Goal: Check status: Check status

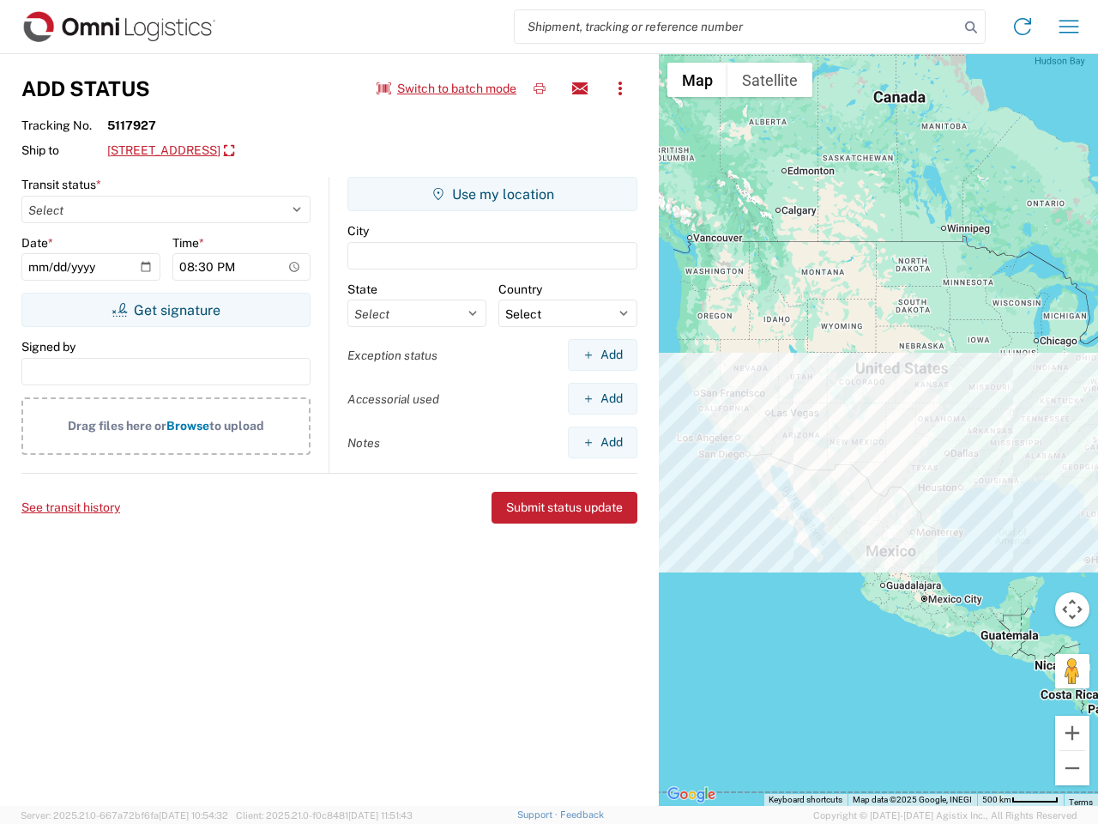
click at [737, 27] on input "search" at bounding box center [737, 26] width 444 height 33
click at [971, 27] on icon at bounding box center [971, 27] width 24 height 24
click at [1023, 27] on icon at bounding box center [1022, 26] width 27 height 27
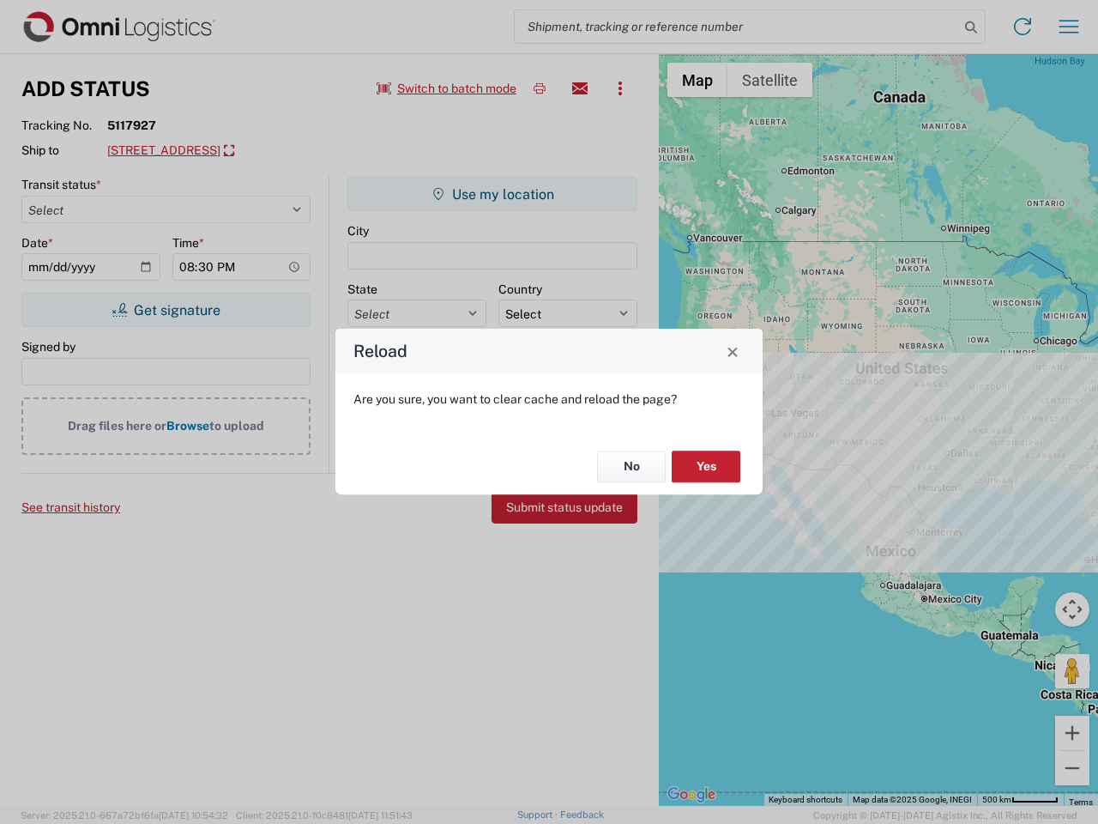
click at [1069, 27] on div "Reload Are you sure, you want to clear cache and reload the page? No Yes" at bounding box center [549, 412] width 1098 height 824
click at [447, 88] on div "Reload Are you sure, you want to clear cache and reload the page? No Yes" at bounding box center [549, 412] width 1098 height 824
click at [540, 88] on div "Reload Are you sure, you want to clear cache and reload the page? No Yes" at bounding box center [549, 412] width 1098 height 824
click at [580, 88] on div "Reload Are you sure, you want to clear cache and reload the page? No Yes" at bounding box center [549, 412] width 1098 height 824
click at [620, 88] on div "Reload Are you sure, you want to clear cache and reload the page? No Yes" at bounding box center [549, 412] width 1098 height 824
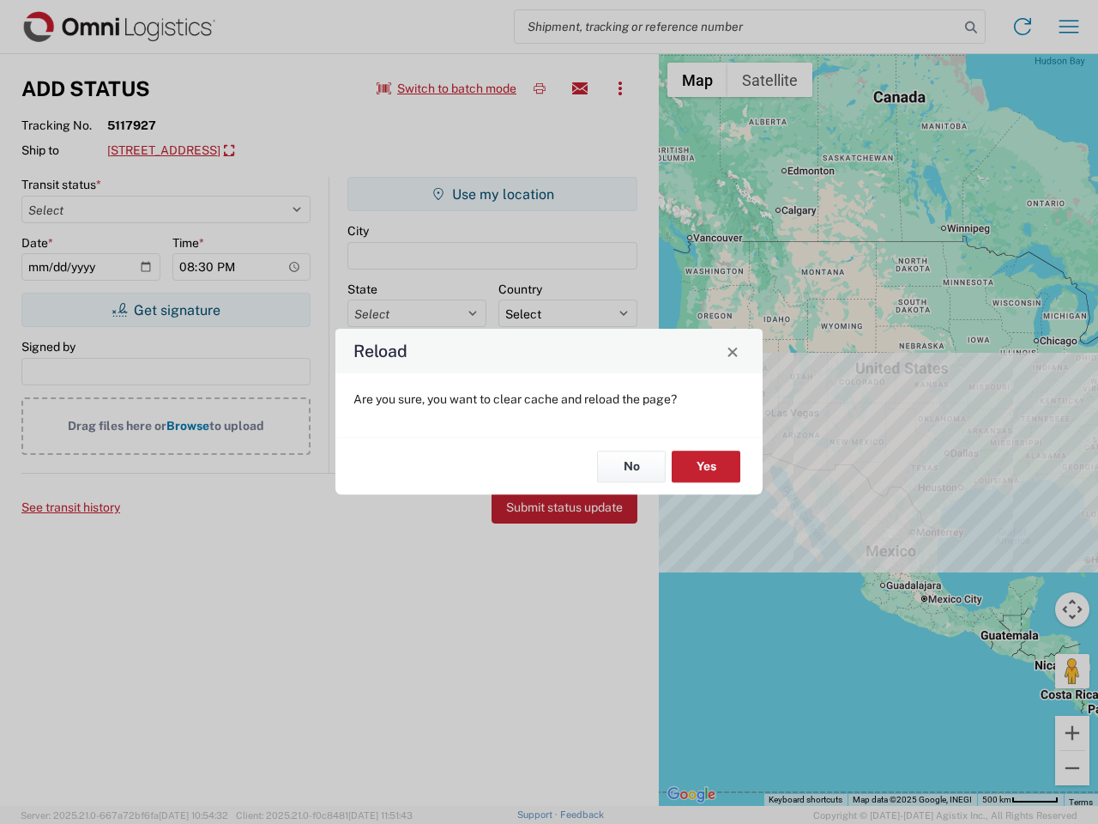
click at [263, 151] on div "Reload Are you sure, you want to clear cache and reload the page? No Yes" at bounding box center [549, 412] width 1098 height 824
click at [166, 310] on div "Reload Are you sure, you want to clear cache and reload the page? No Yes" at bounding box center [549, 412] width 1098 height 824
